Goal: Information Seeking & Learning: Check status

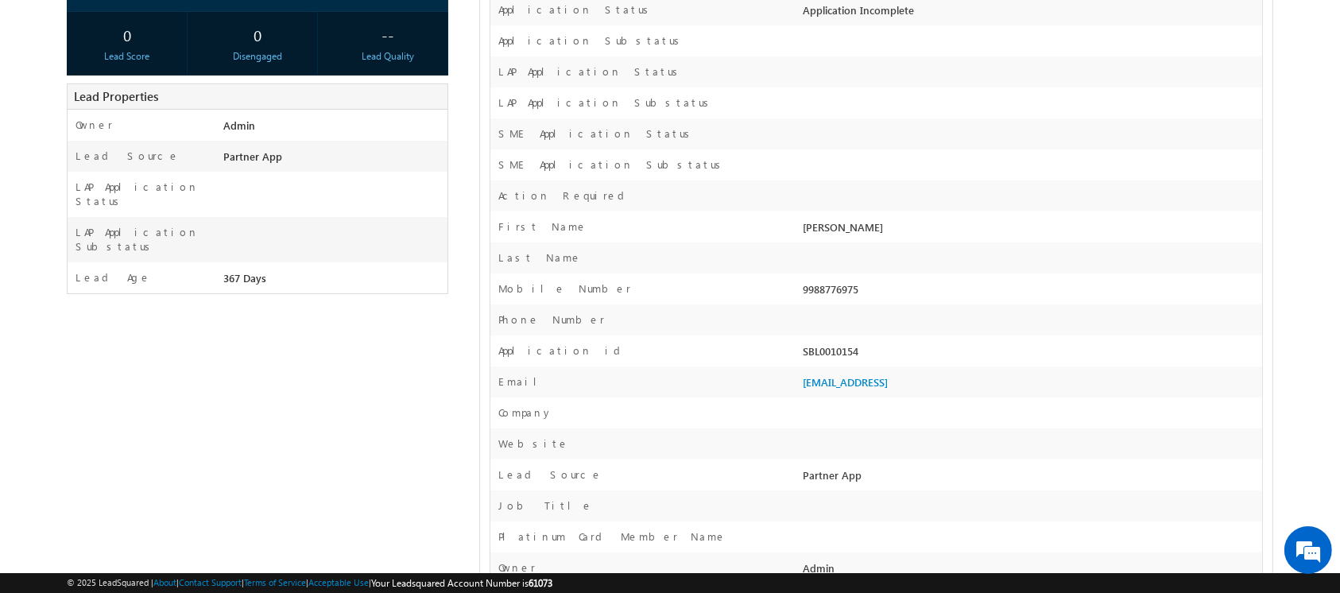
scroll to position [7302, 0]
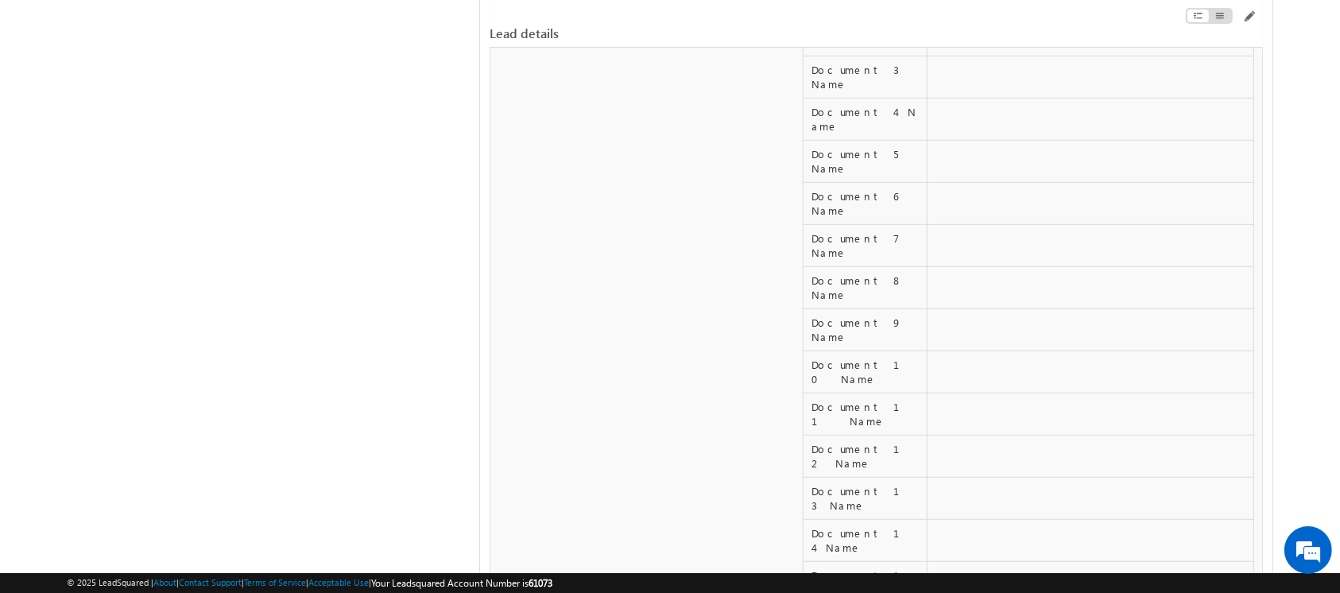
scroll to position [5621, 0]
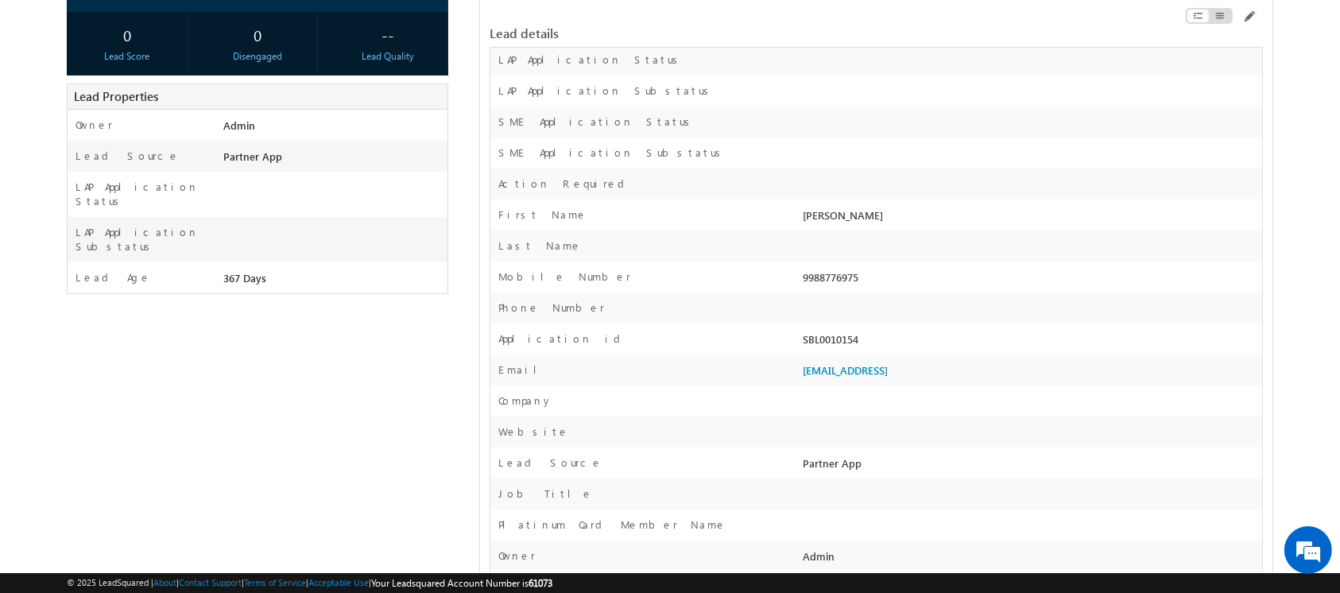
scroll to position [7302, 0]
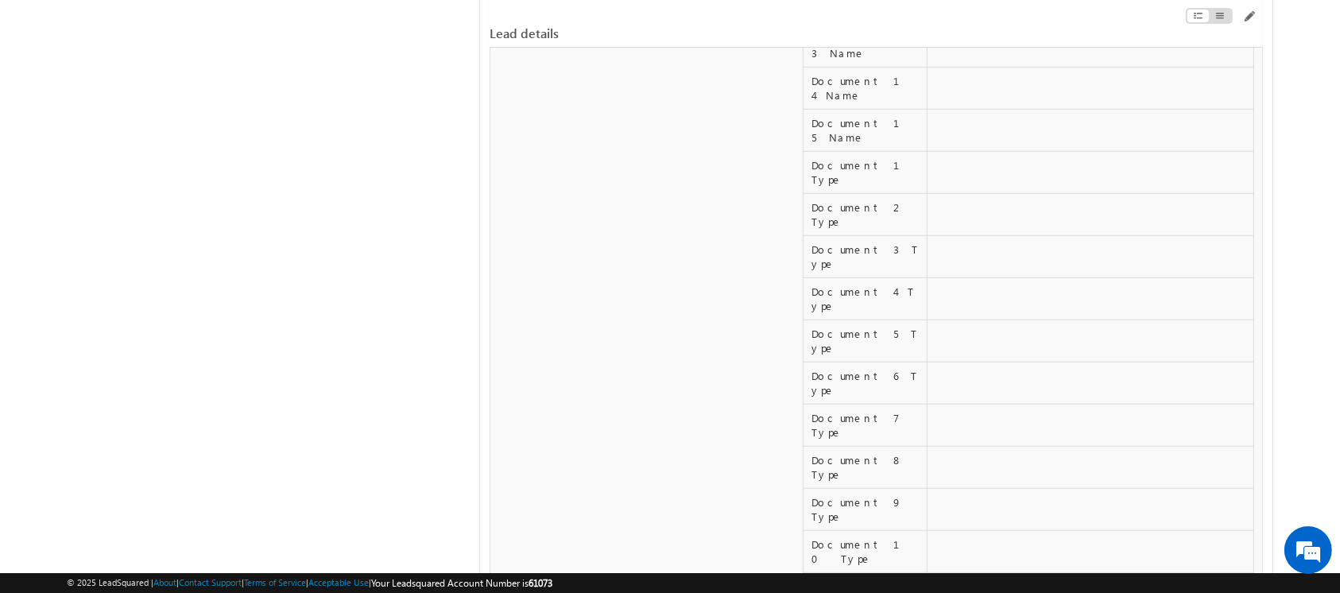
copy tr "Auto Doc Gen Error Report"
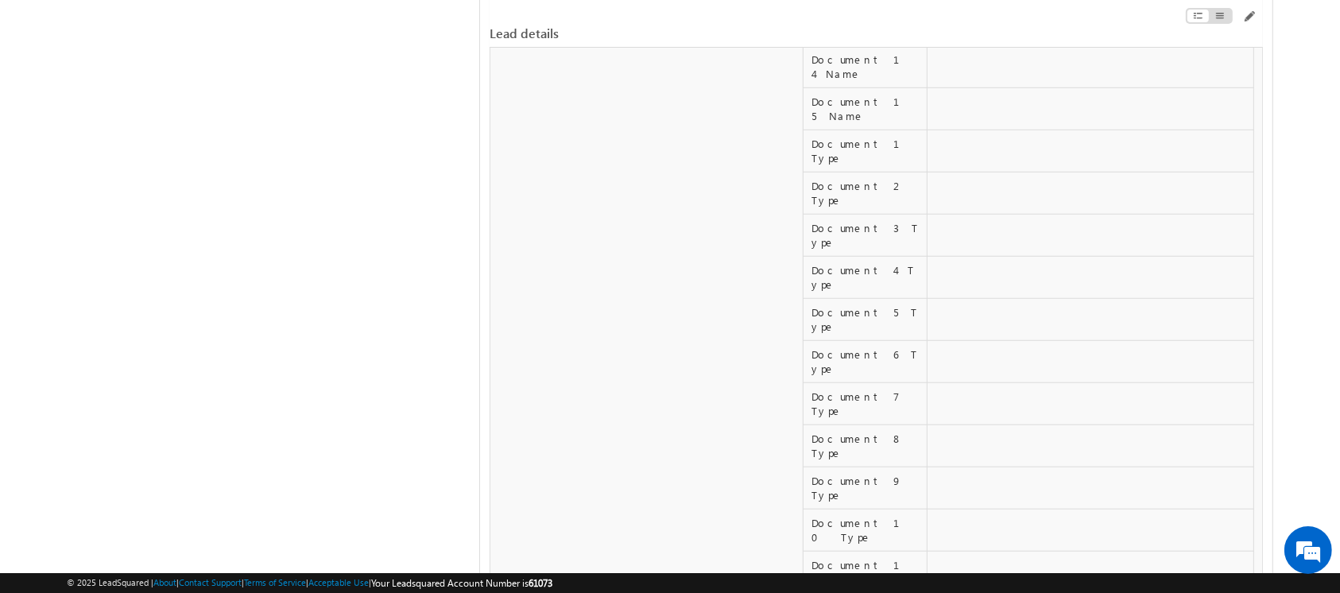
scroll to position [7319, 0]
